Goal: Information Seeking & Learning: Compare options

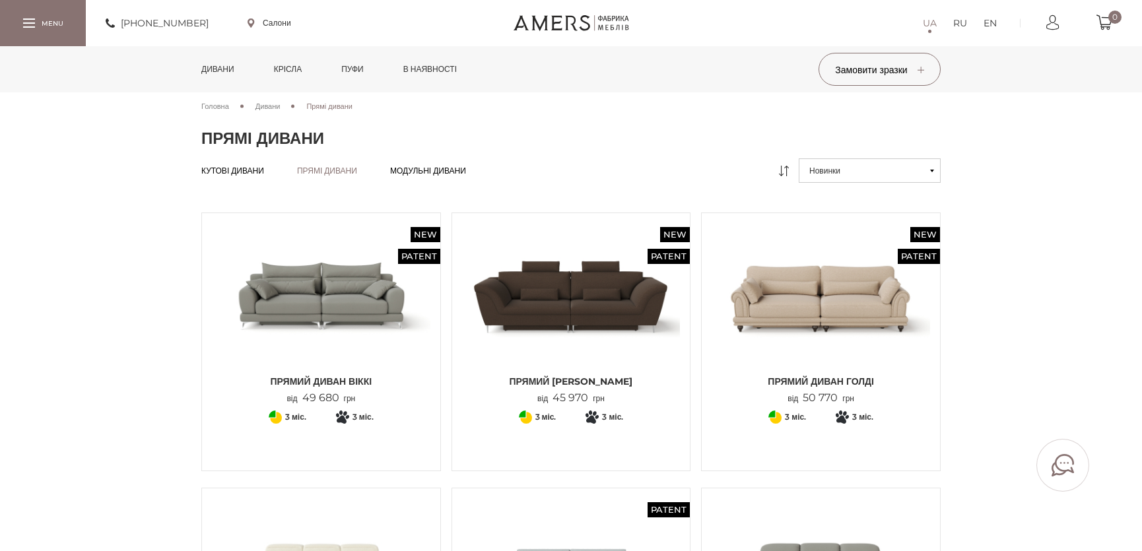
scroll to position [240, 0]
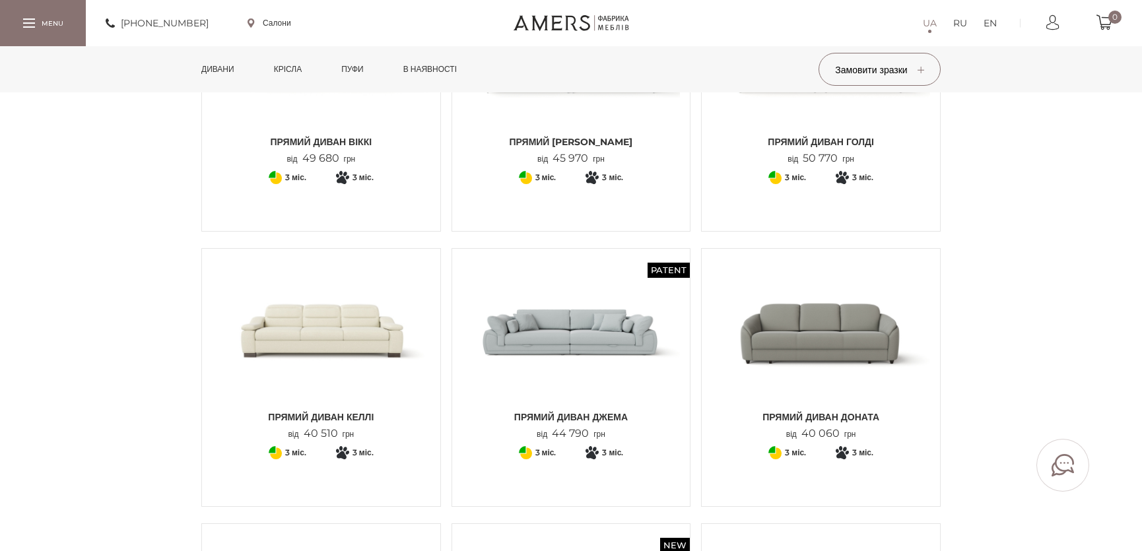
click at [569, 370] on img at bounding box center [571, 331] width 218 height 145
click at [613, 306] on img at bounding box center [571, 331] width 218 height 145
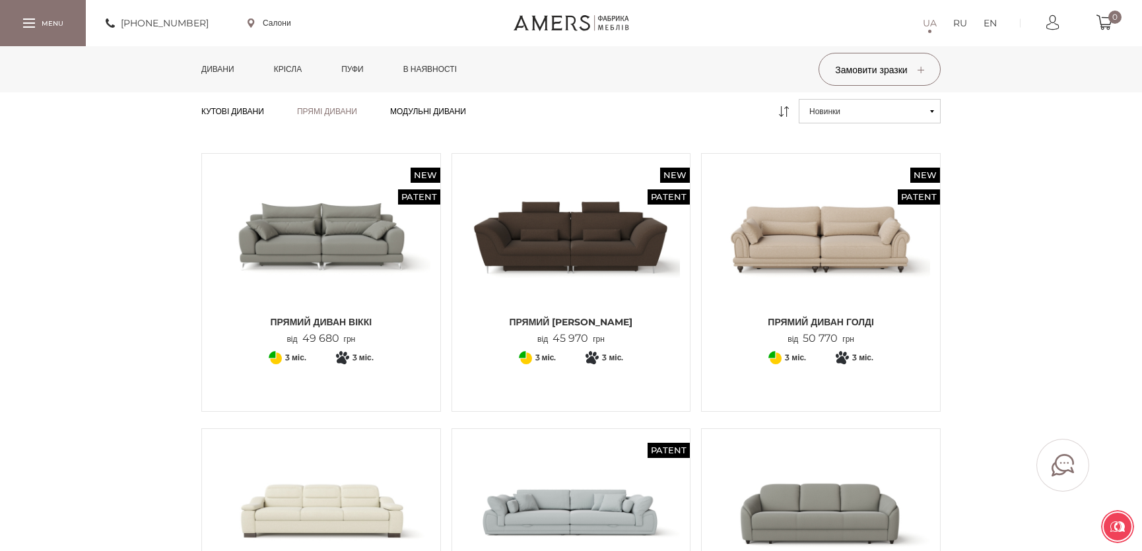
click at [335, 220] on img at bounding box center [321, 236] width 218 height 145
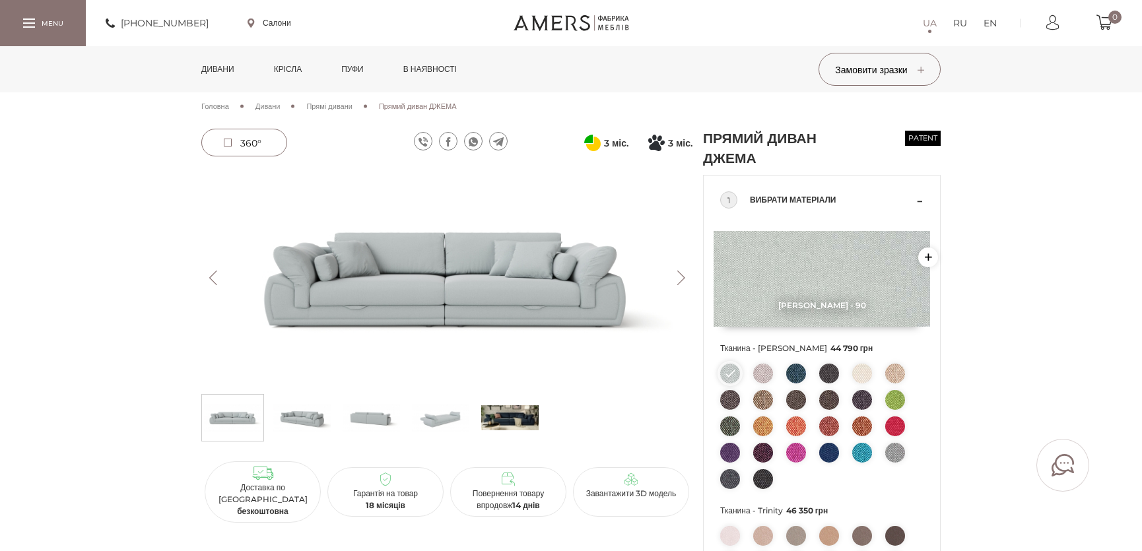
click at [684, 278] on button "Next" at bounding box center [680, 278] width 23 height 15
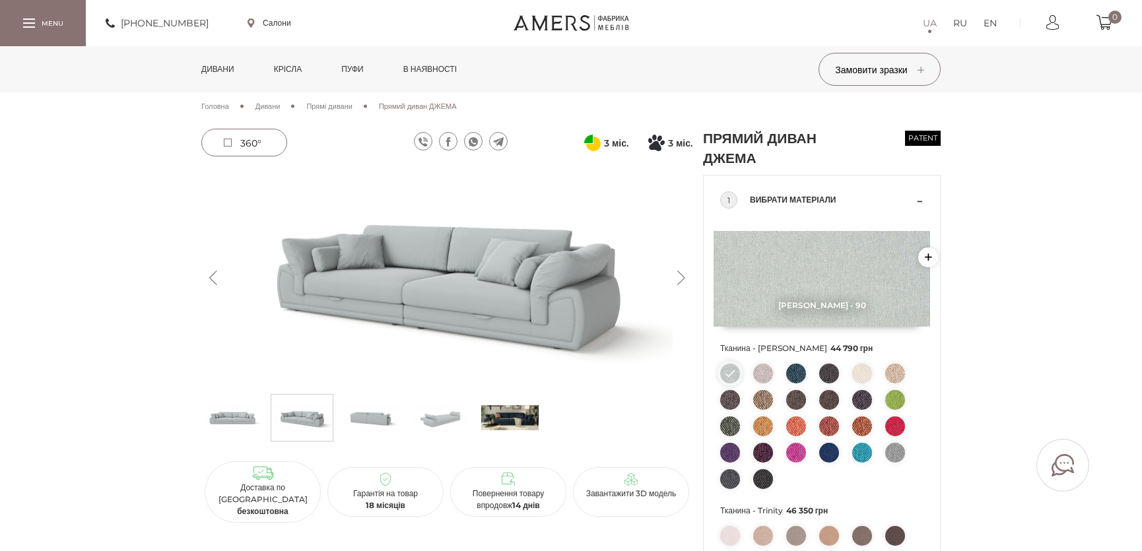
click at [684, 278] on button "Next" at bounding box center [680, 278] width 23 height 15
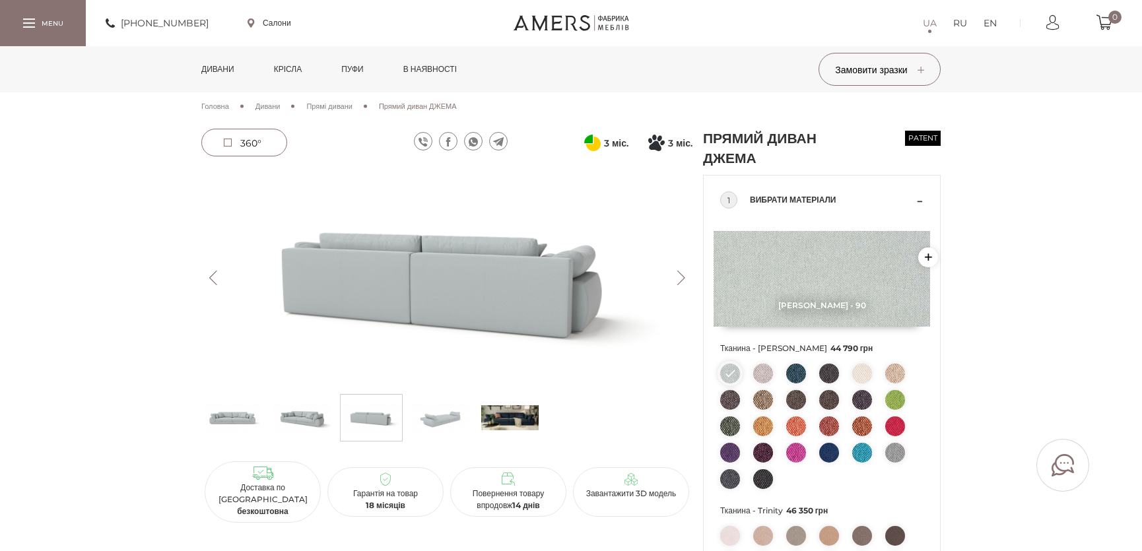
click at [684, 278] on button "Next" at bounding box center [680, 278] width 23 height 15
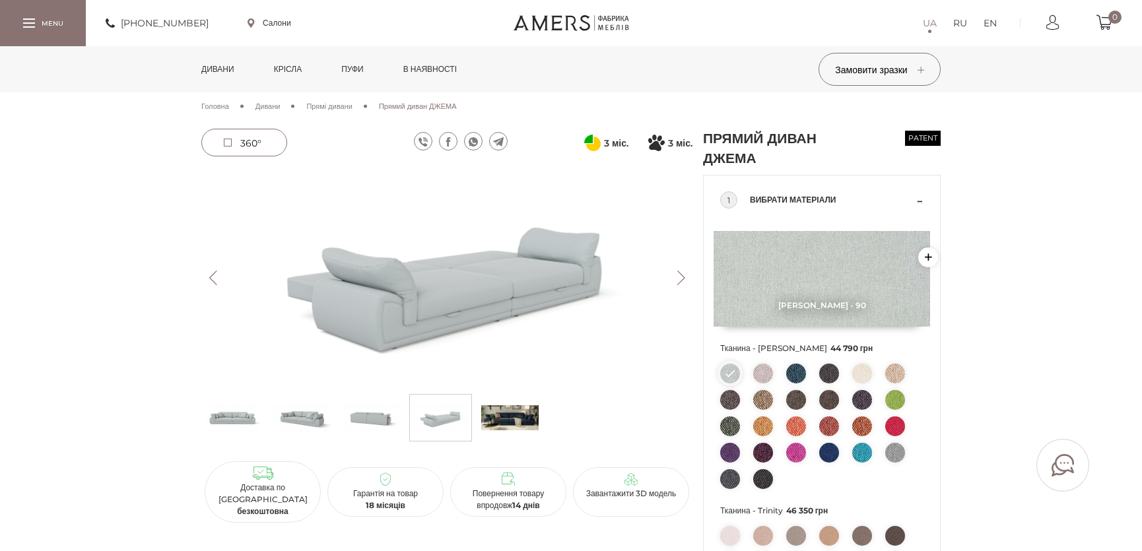
click at [684, 278] on button "Next" at bounding box center [680, 278] width 23 height 15
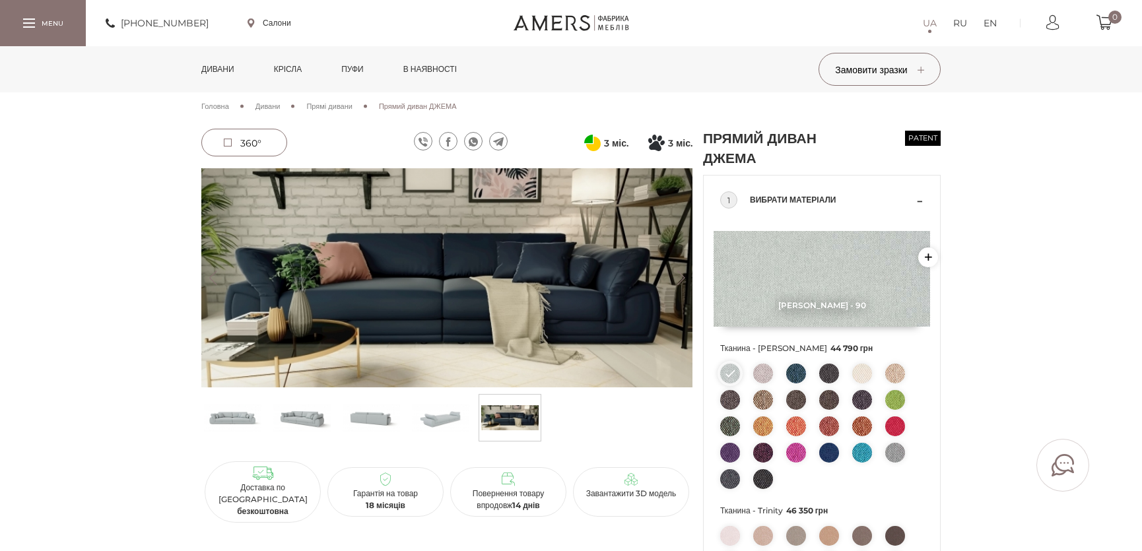
click at [674, 278] on button "Next" at bounding box center [680, 278] width 23 height 15
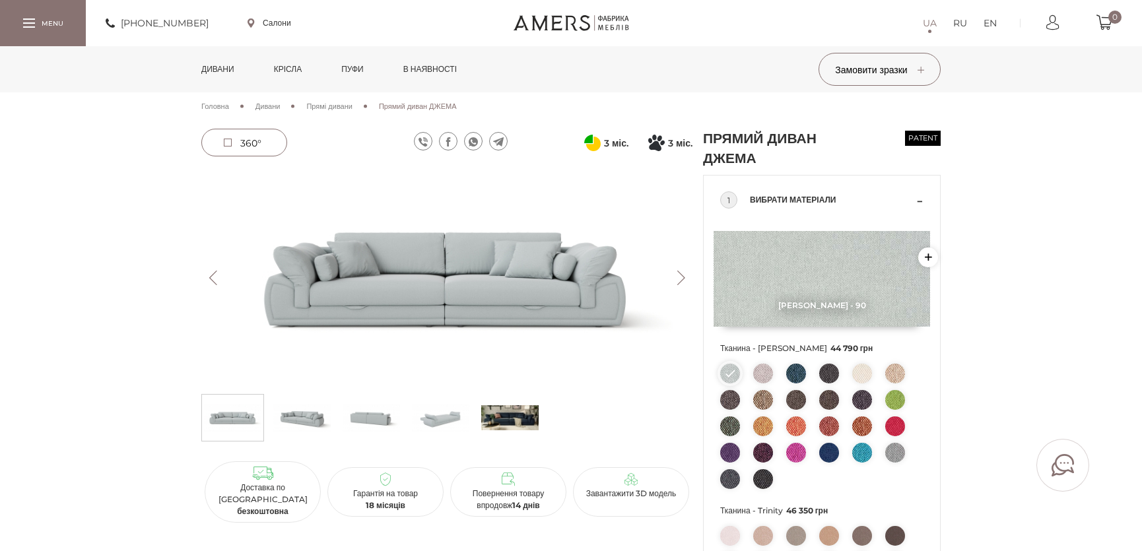
click at [205, 274] on button "Previous" at bounding box center [212, 278] width 23 height 15
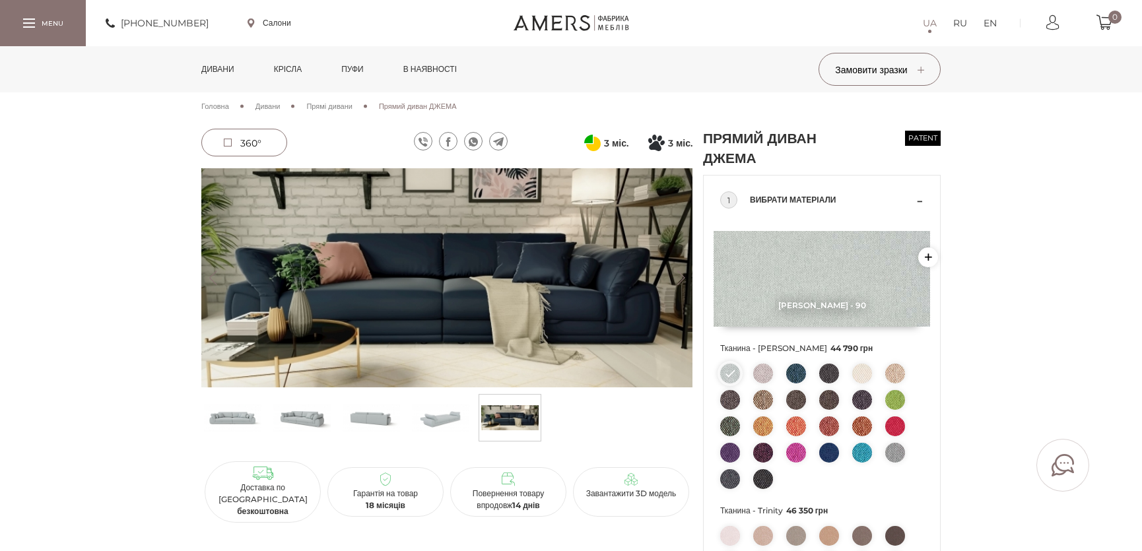
click at [562, 298] on img at bounding box center [446, 277] width 491 height 219
click at [505, 416] on img at bounding box center [509, 418] width 57 height 40
click at [505, 415] on img at bounding box center [509, 418] width 57 height 40
click at [509, 432] on img at bounding box center [509, 418] width 57 height 40
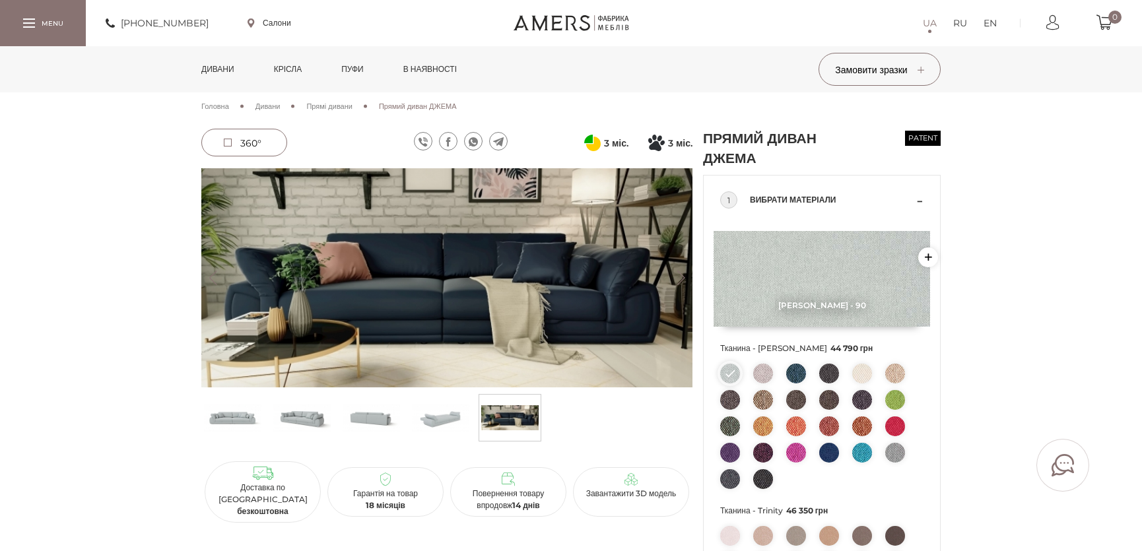
click at [505, 403] on img at bounding box center [509, 418] width 57 height 40
click at [678, 173] on img at bounding box center [446, 277] width 491 height 219
click at [269, 419] on ul at bounding box center [446, 421] width 491 height 54
click at [296, 418] on img at bounding box center [301, 418] width 57 height 40
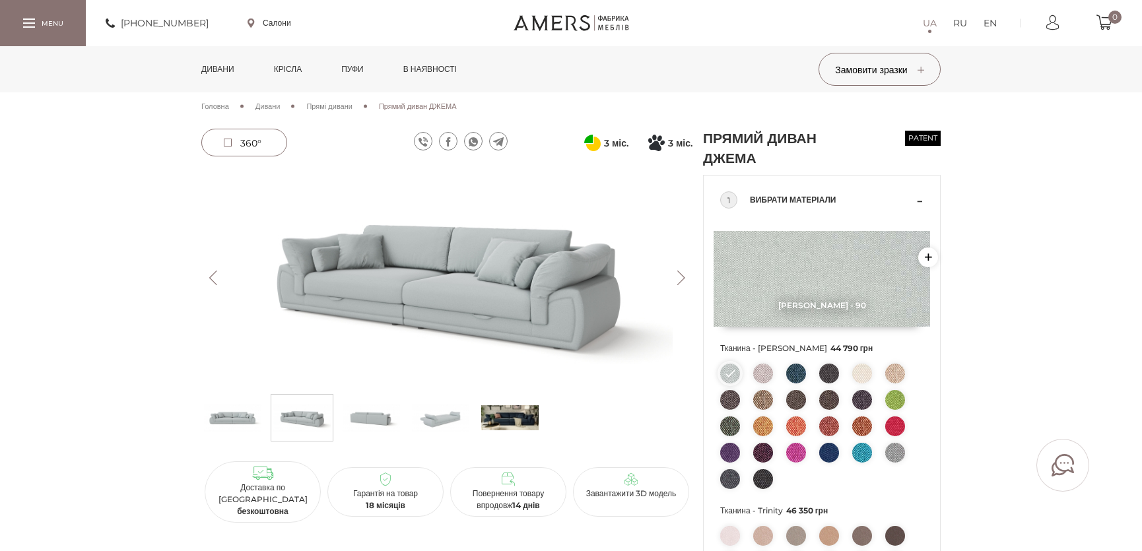
click at [679, 275] on button "Next" at bounding box center [680, 278] width 23 height 15
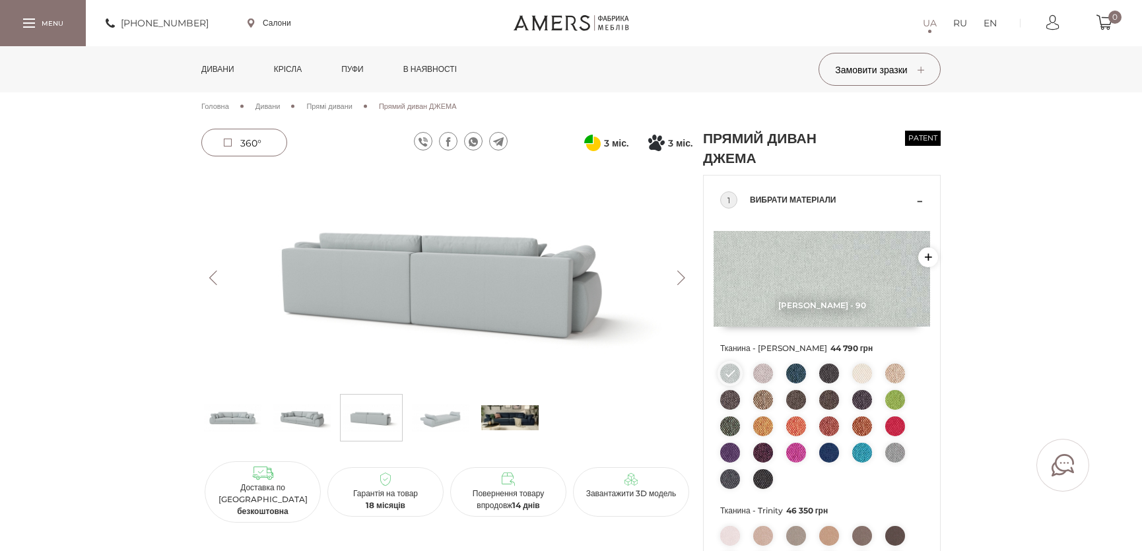
click at [679, 275] on button "Next" at bounding box center [680, 278] width 23 height 15
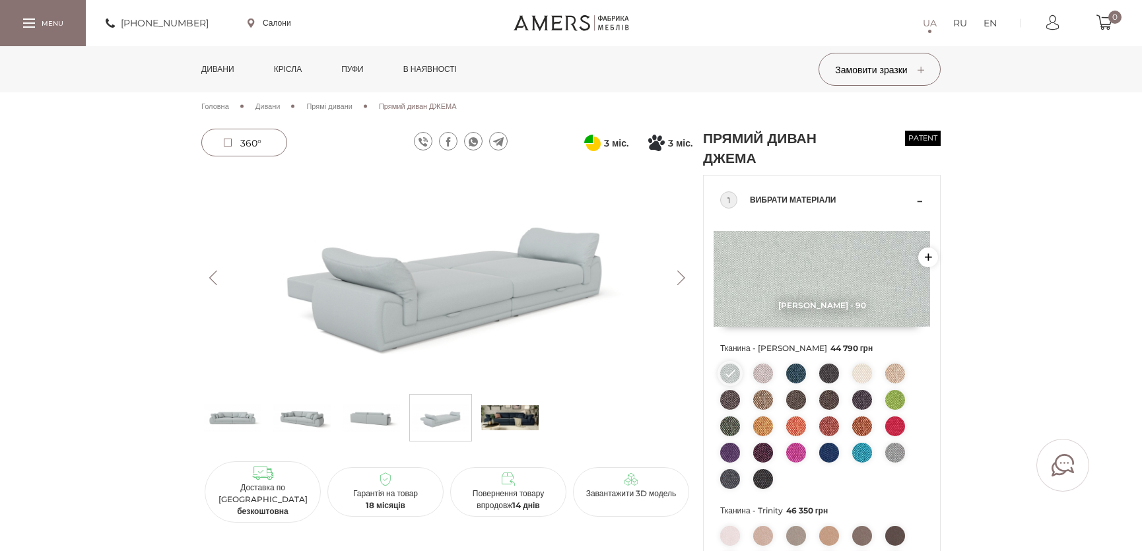
click at [679, 275] on button "Next" at bounding box center [680, 278] width 23 height 15
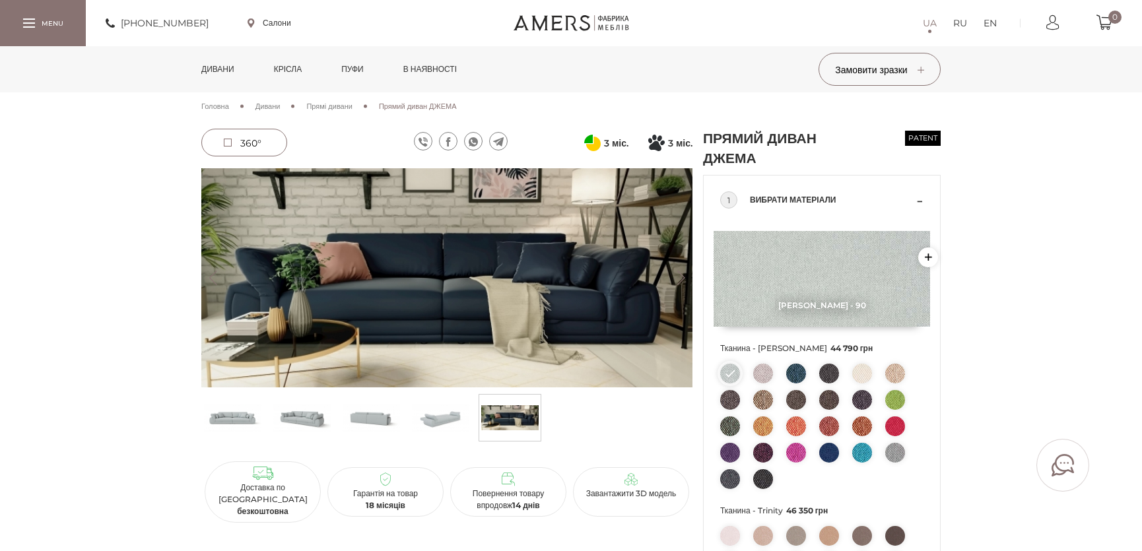
click at [679, 275] on button "Next" at bounding box center [680, 278] width 23 height 15
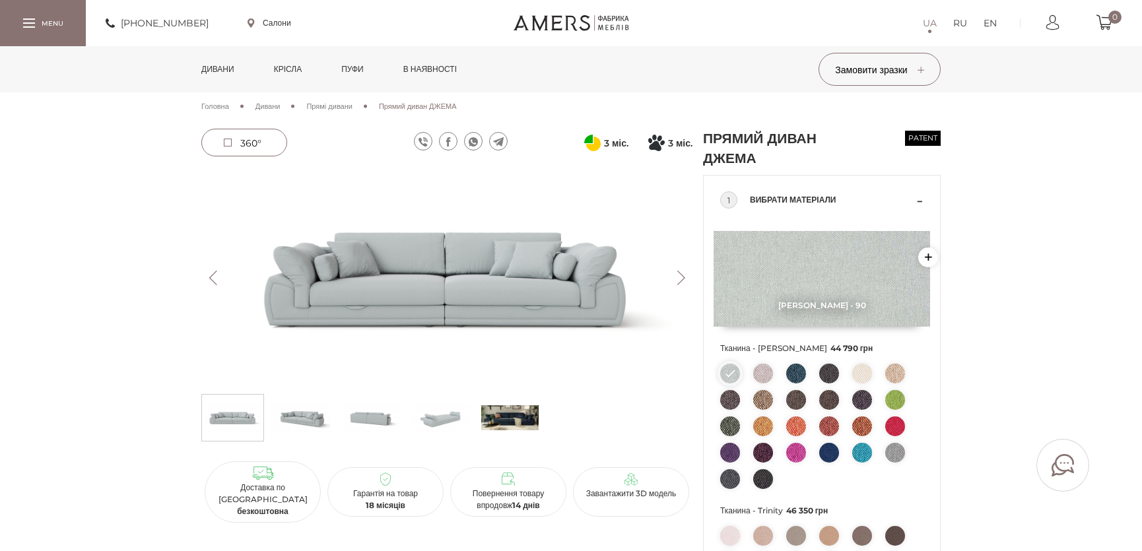
click at [680, 279] on button "Next" at bounding box center [680, 278] width 23 height 15
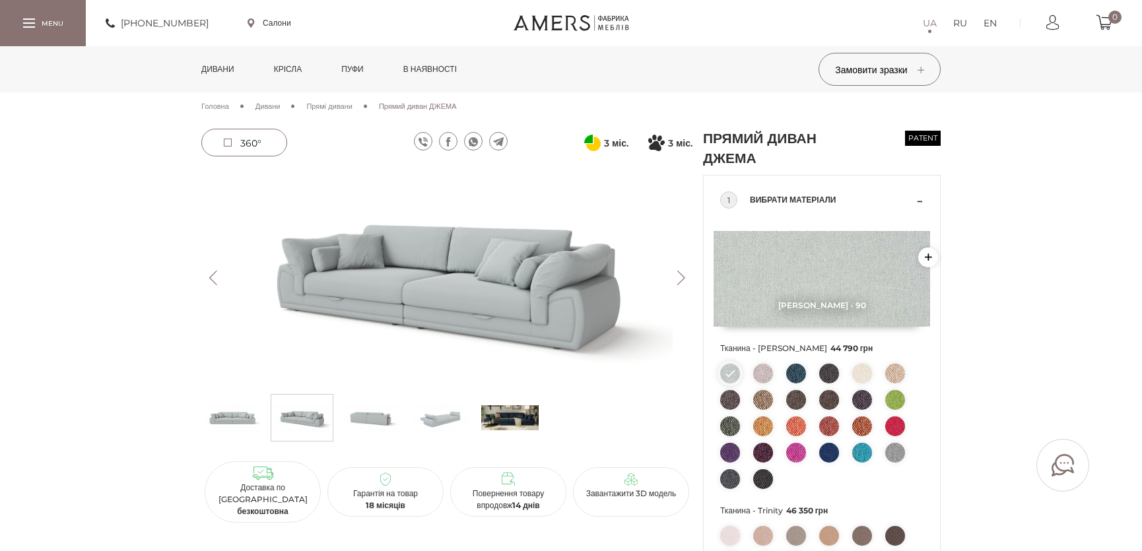
click at [511, 411] on img at bounding box center [509, 418] width 57 height 40
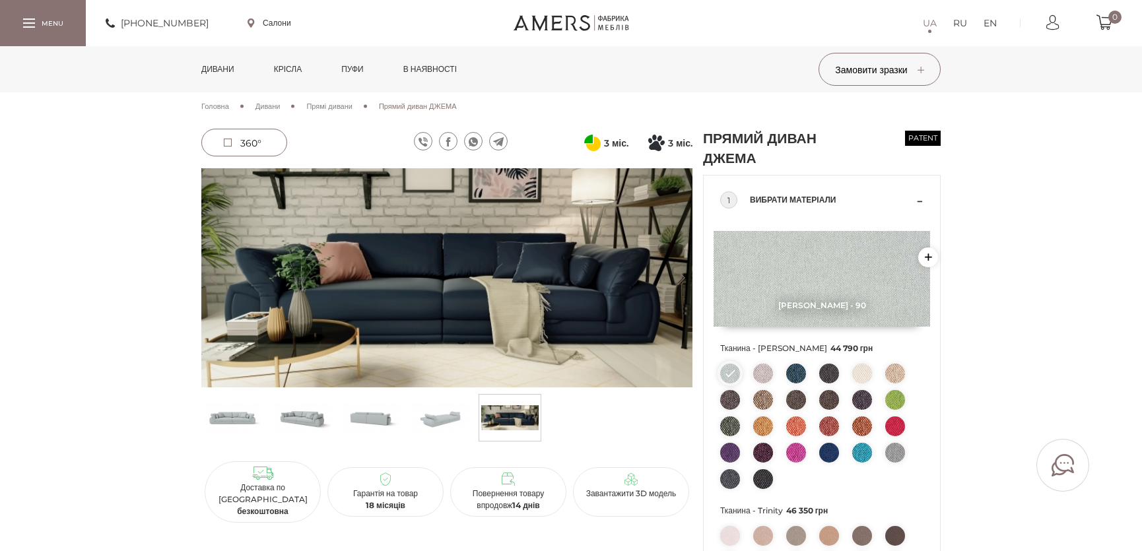
click at [513, 428] on img at bounding box center [509, 418] width 57 height 40
click at [502, 414] on img at bounding box center [509, 418] width 57 height 40
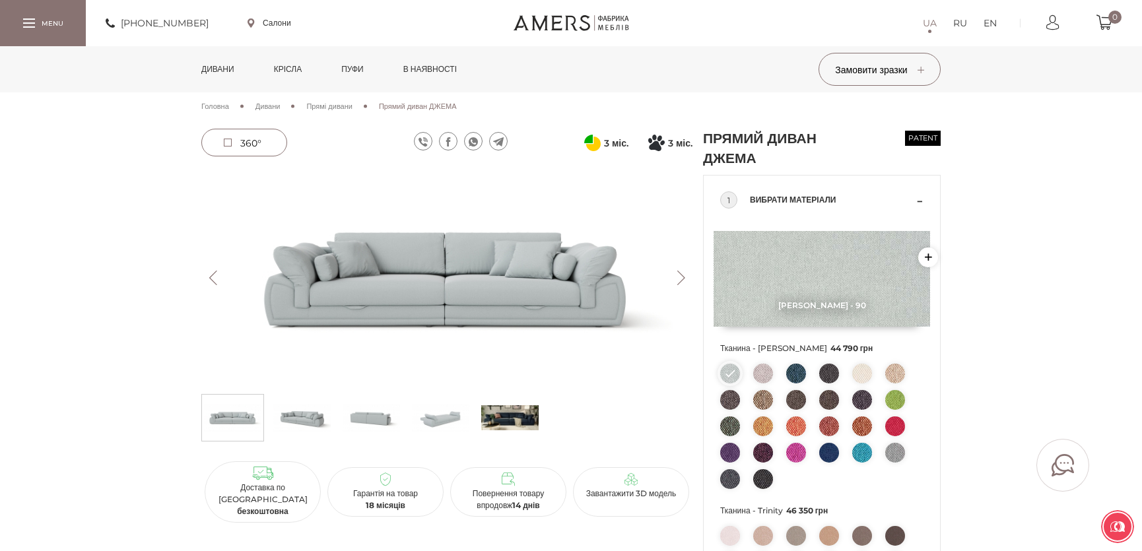
click at [674, 274] on button "Next" at bounding box center [680, 278] width 23 height 15
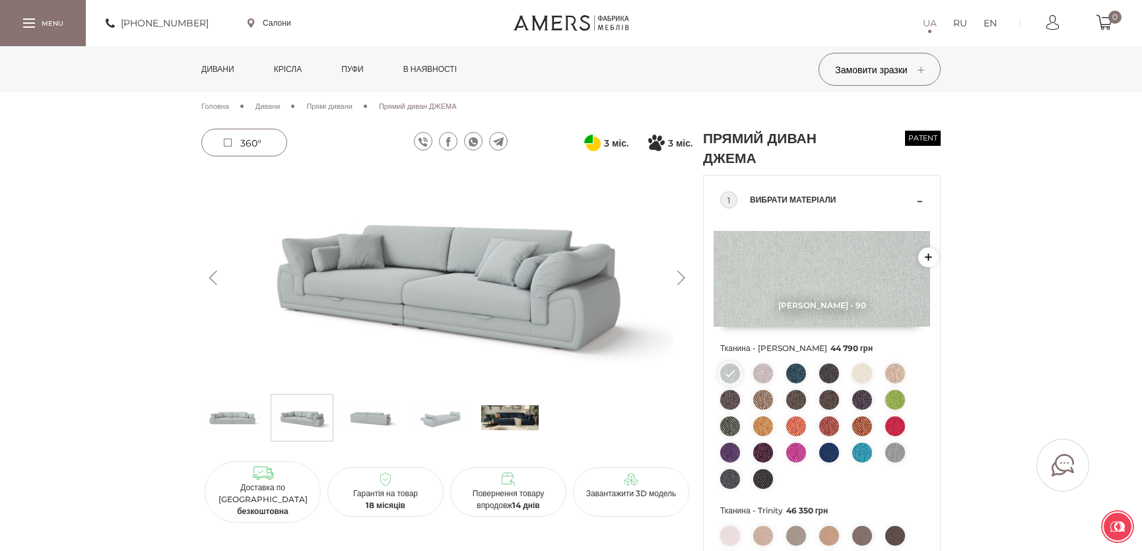
click at [674, 273] on button "Next" at bounding box center [680, 278] width 23 height 15
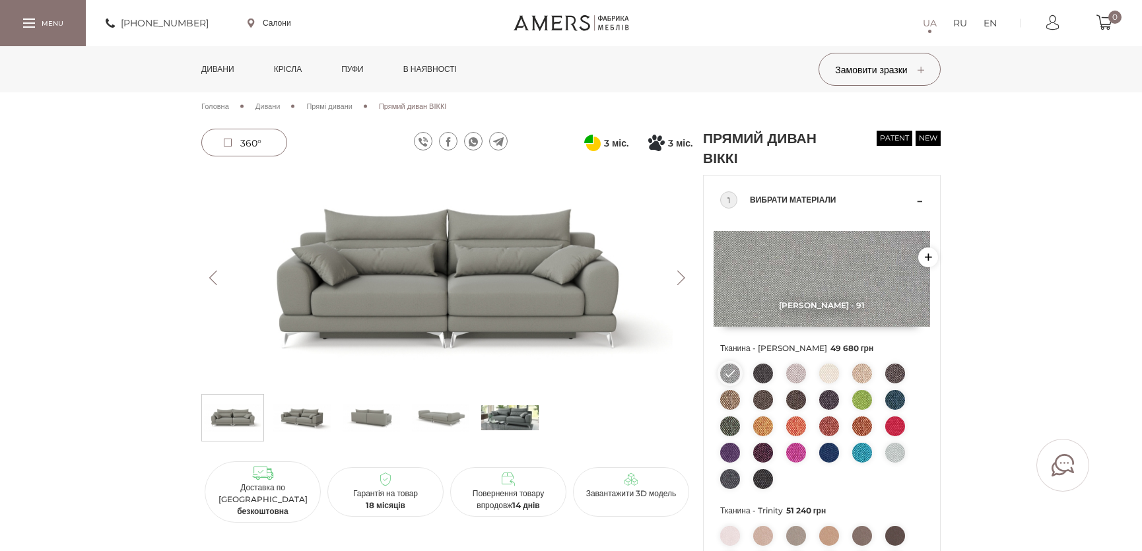
click at [687, 274] on button "Next" at bounding box center [680, 278] width 23 height 15
